Goal: Transaction & Acquisition: Purchase product/service

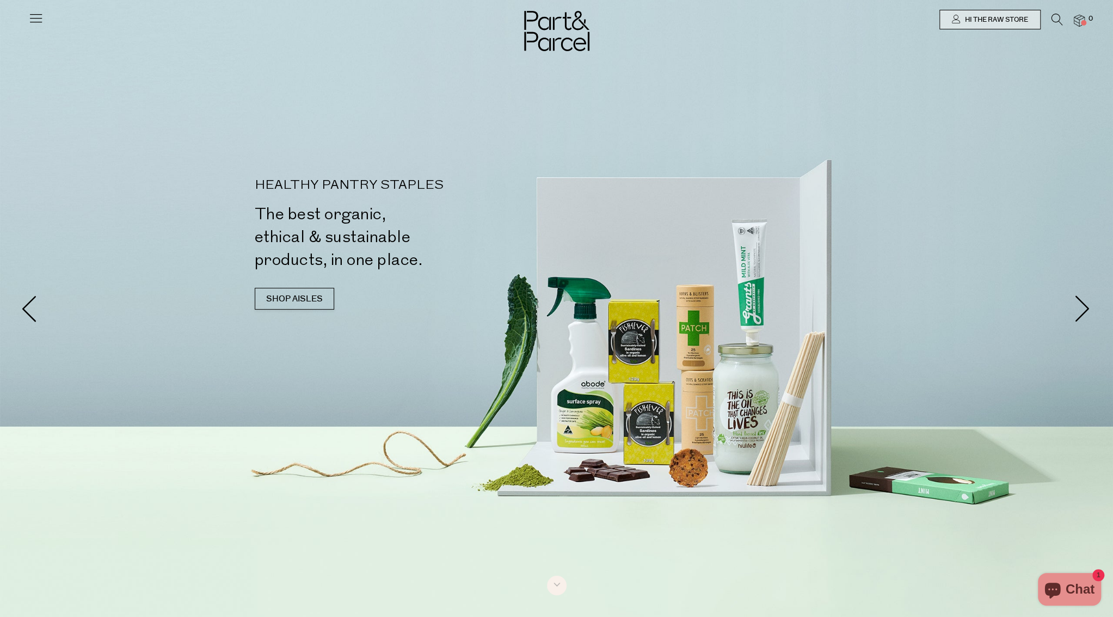
click at [1052, 16] on icon at bounding box center [1057, 20] width 11 height 12
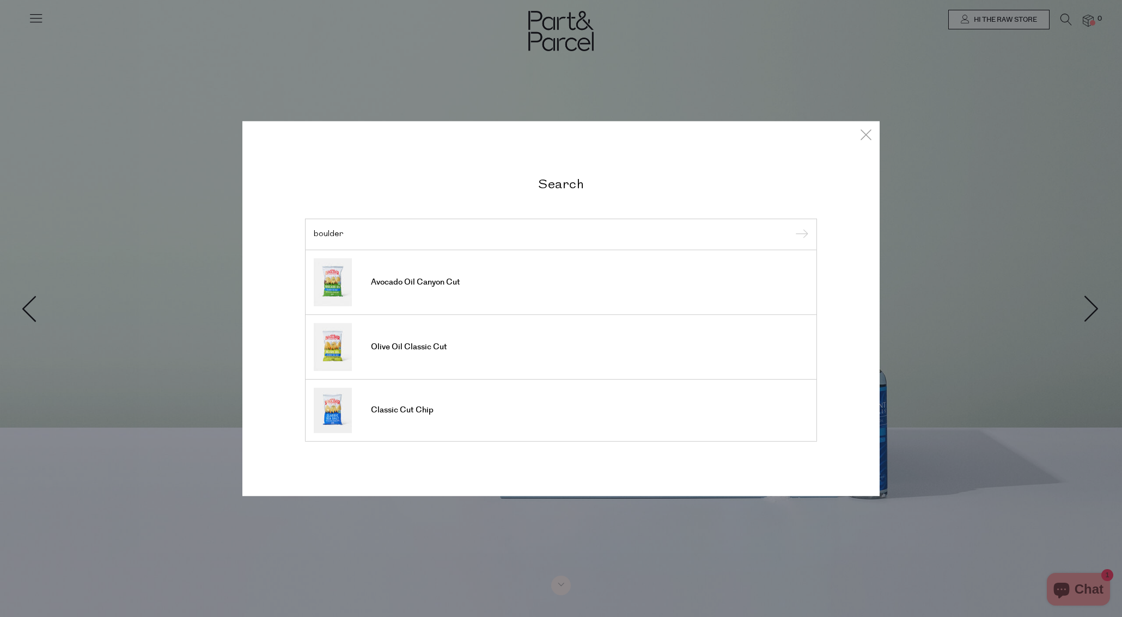
type input "boulder"
click at [792, 227] on input "submit" at bounding box center [800, 235] width 16 height 16
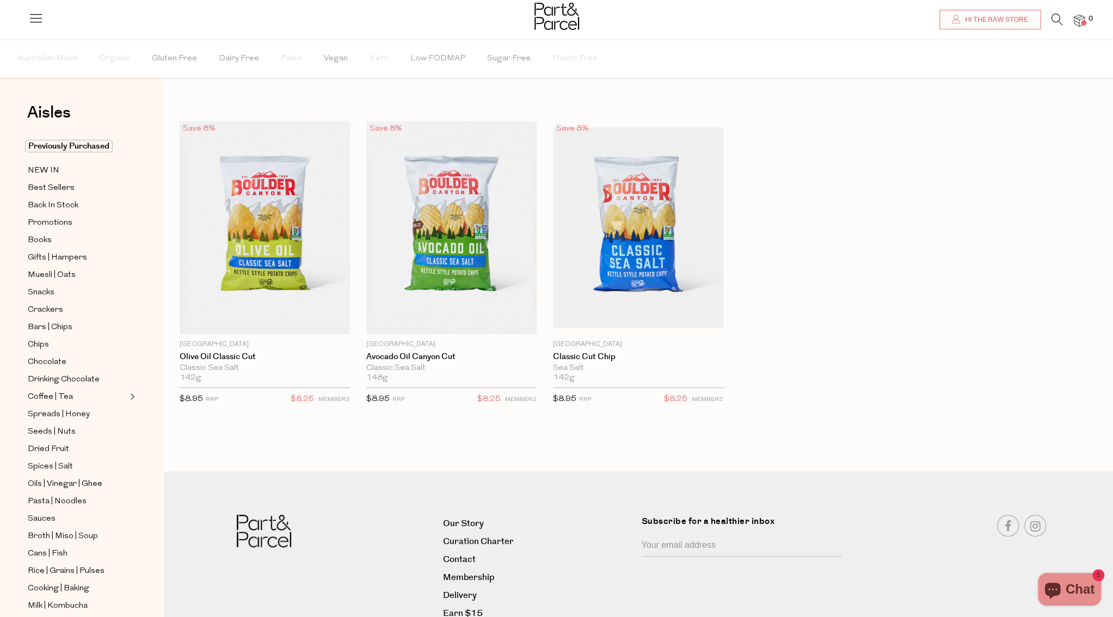
scroll to position [52, 0]
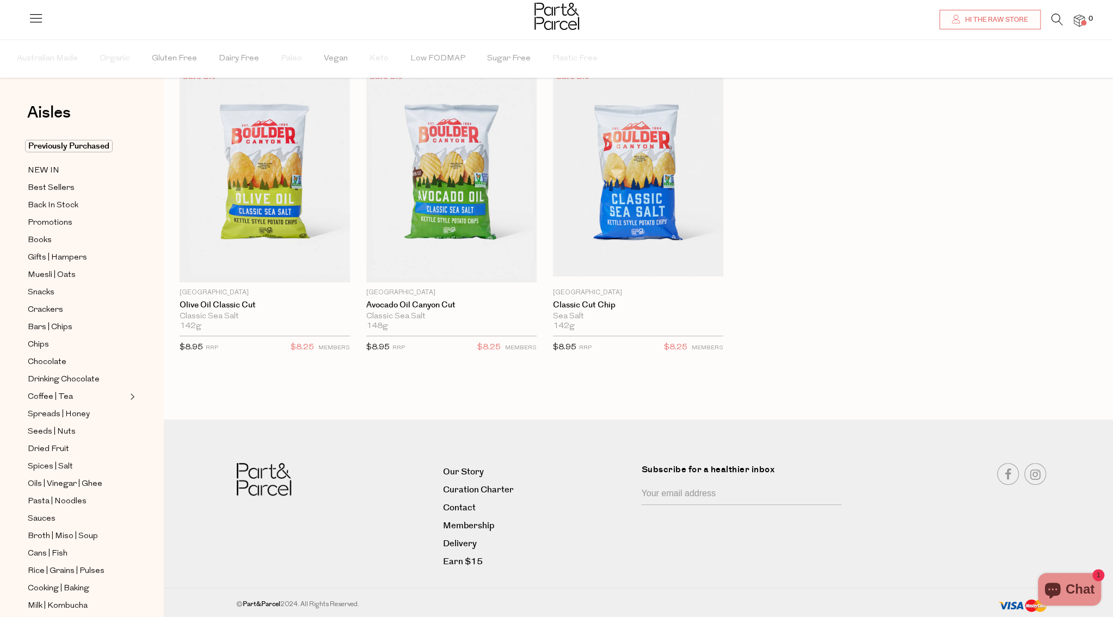
click at [75, 617] on span "Vitamins | Supplements" at bounding box center [71, 623] width 87 height 13
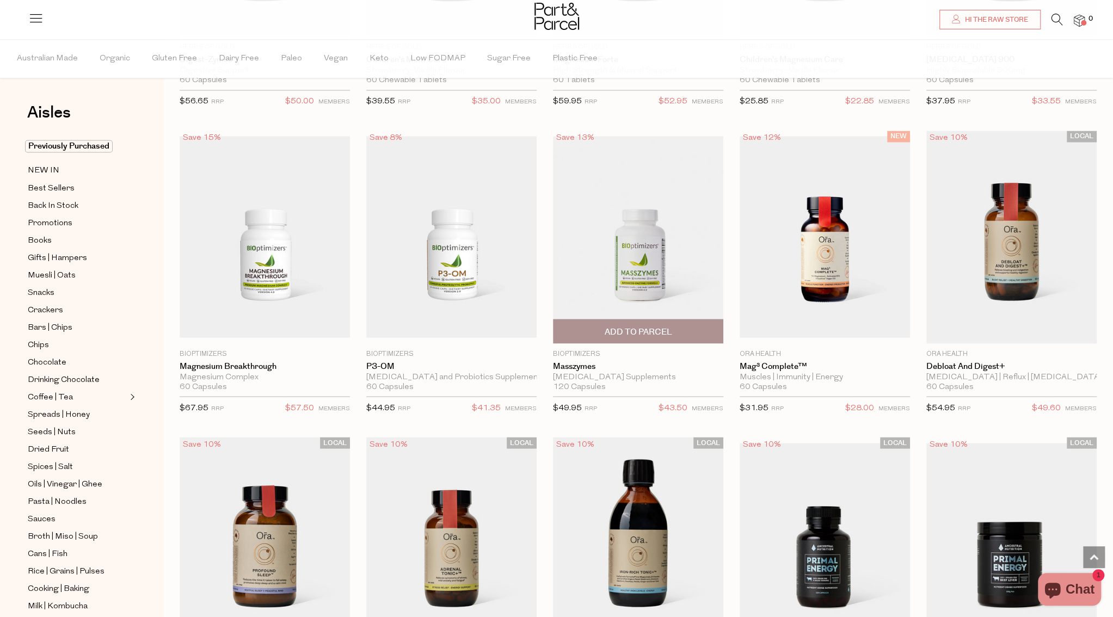
scroll to position [1524, 0]
